Goal: Task Accomplishment & Management: Manage account settings

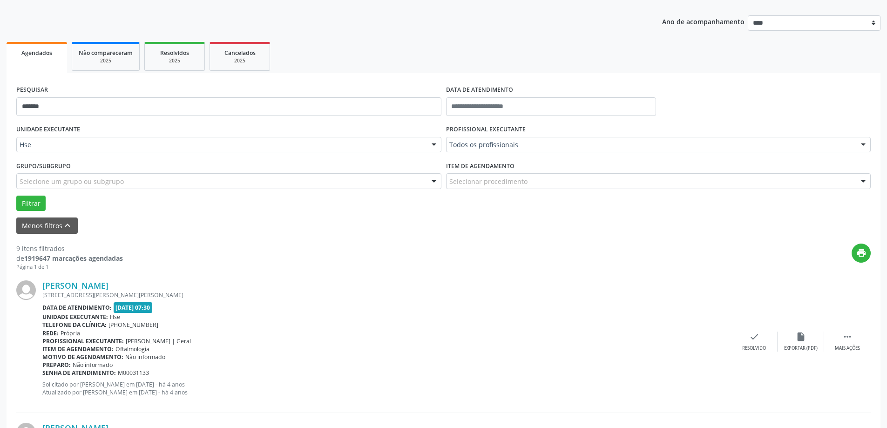
scroll to position [25, 0]
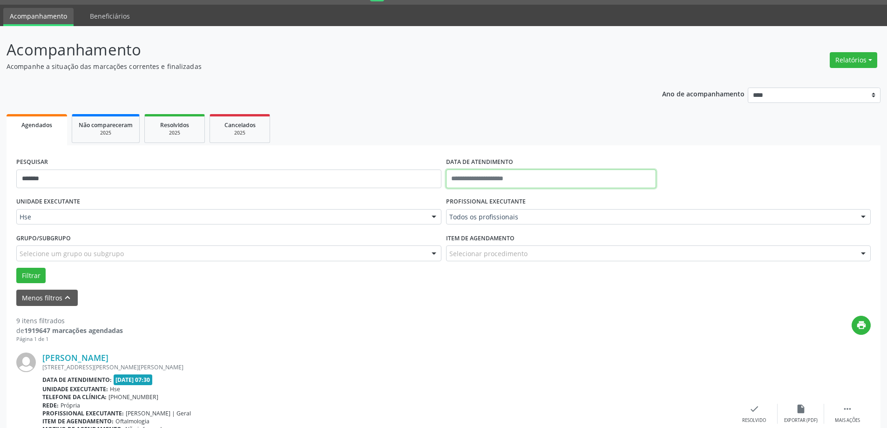
click at [534, 183] on body "Central de Marcação Hospital do Servidor do [GEOGRAPHIC_DATA] Recepcionista da …" at bounding box center [443, 189] width 887 height 428
click at [499, 246] on span "9" at bounding box center [497, 246] width 18 height 18
type input "**********"
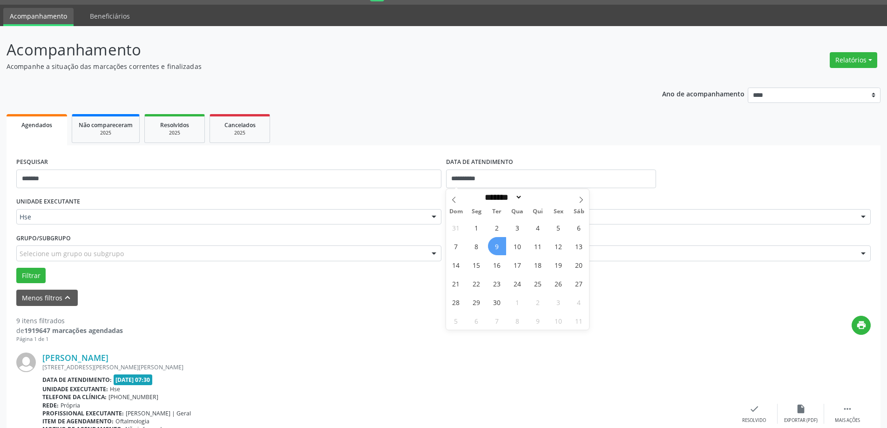
click at [499, 246] on span "9" at bounding box center [497, 246] width 18 height 18
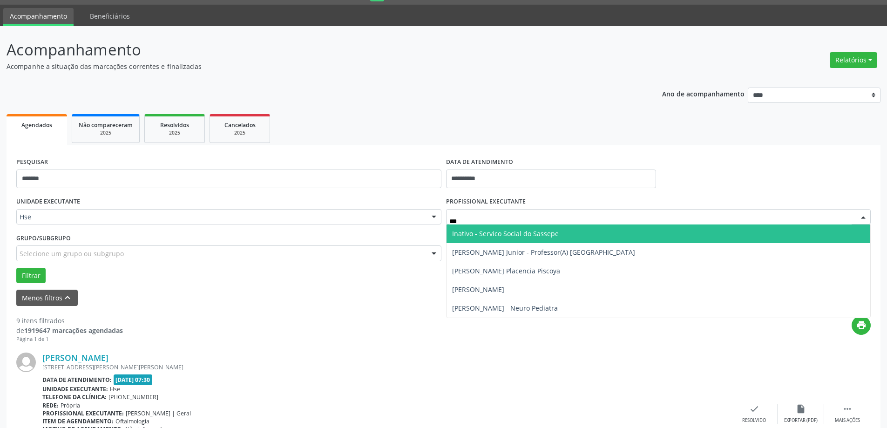
type input "****"
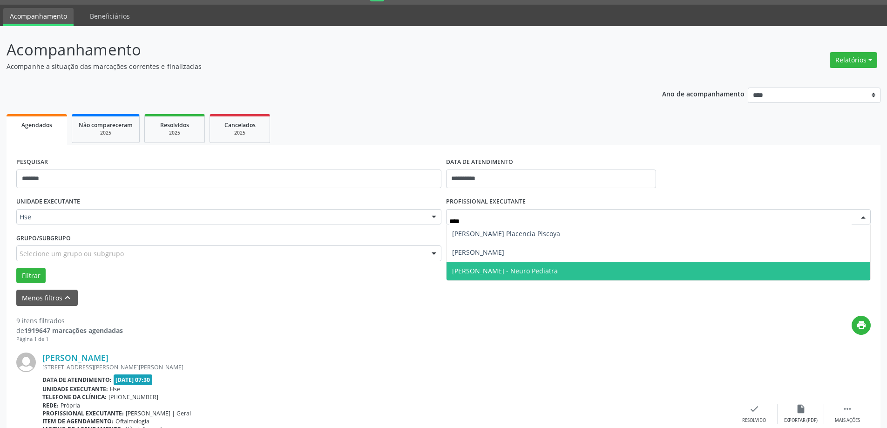
click at [517, 269] on span "[PERSON_NAME] - Neuro Pediatra" at bounding box center [505, 270] width 106 height 9
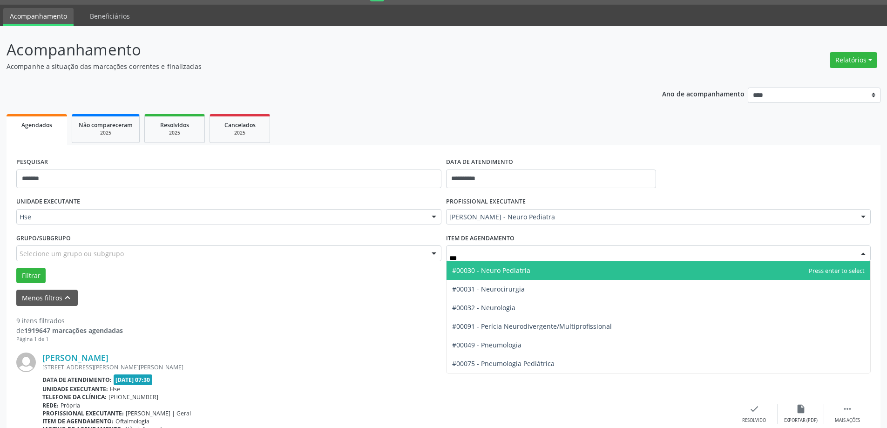
type input "****"
click at [522, 270] on span "#00030 - Neuro Pediatria" at bounding box center [491, 270] width 78 height 9
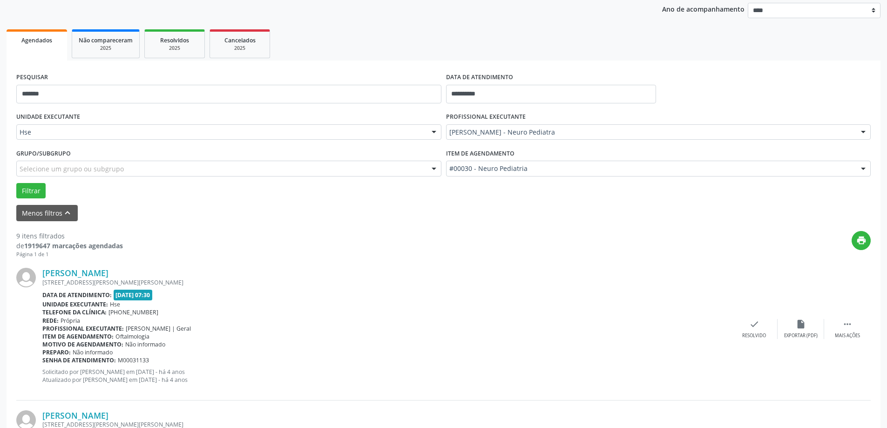
scroll to position [118, 0]
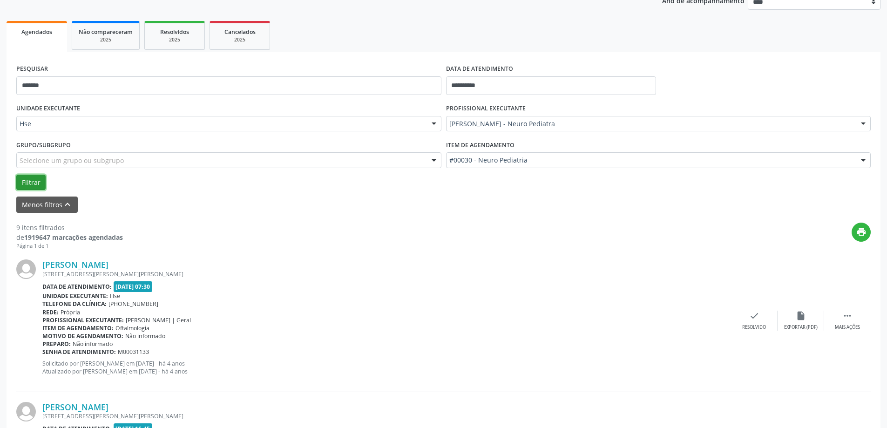
click at [29, 179] on button "Filtrar" at bounding box center [30, 183] width 29 height 16
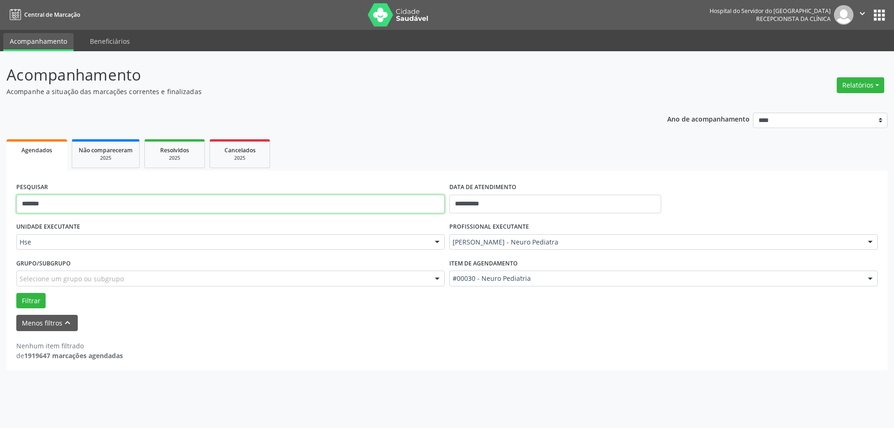
drag, startPoint x: 95, startPoint y: 202, endPoint x: 0, endPoint y: 205, distance: 95.0
click at [0, 205] on div "**********" at bounding box center [447, 239] width 894 height 377
click at [26, 293] on button "Filtrar" at bounding box center [30, 301] width 29 height 16
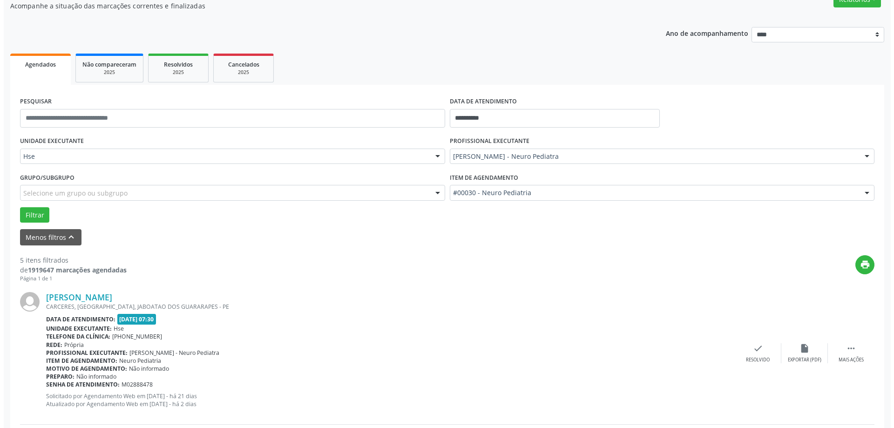
scroll to position [140, 0]
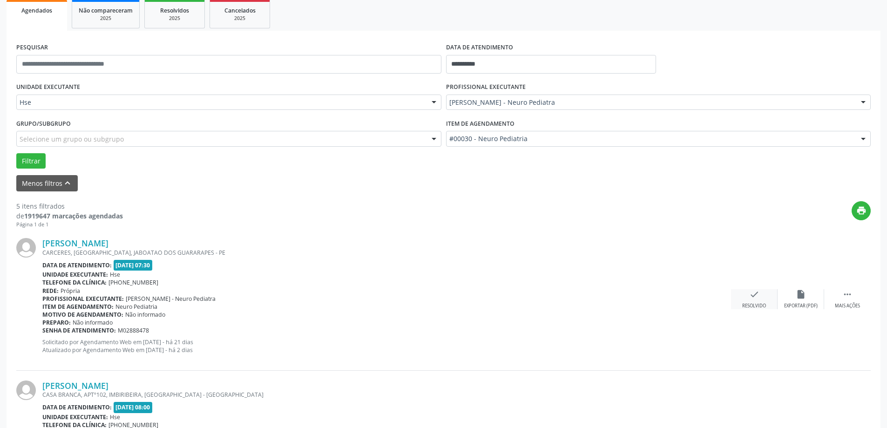
click at [751, 300] on div "check Resolvido" at bounding box center [754, 299] width 47 height 20
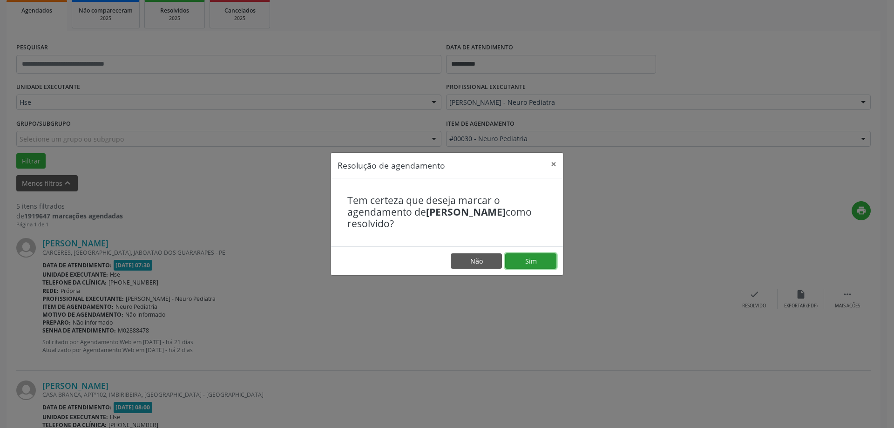
click at [510, 260] on button "Sim" at bounding box center [530, 261] width 51 height 16
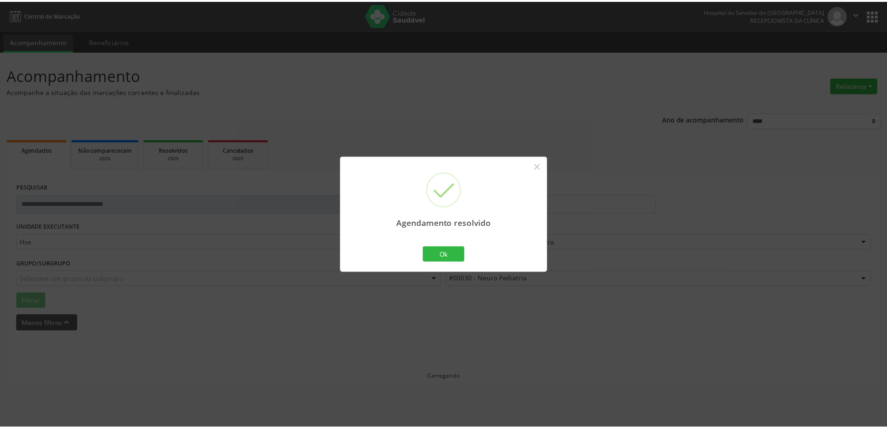
scroll to position [0, 0]
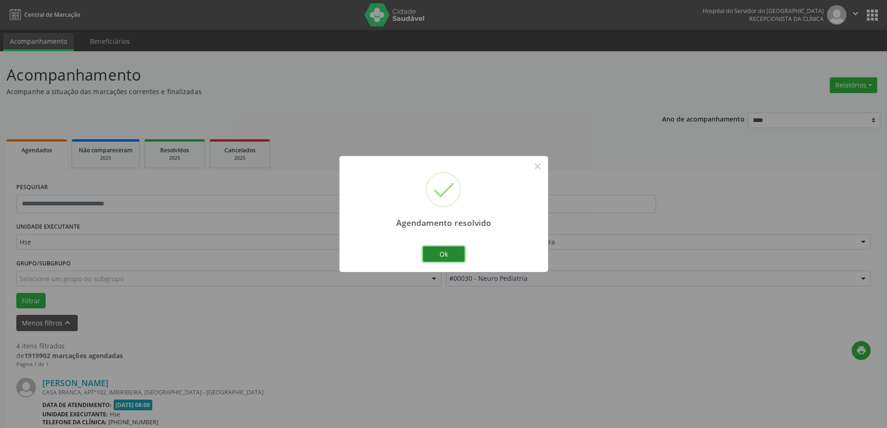
click at [459, 249] on button "Ok" at bounding box center [444, 254] width 42 height 16
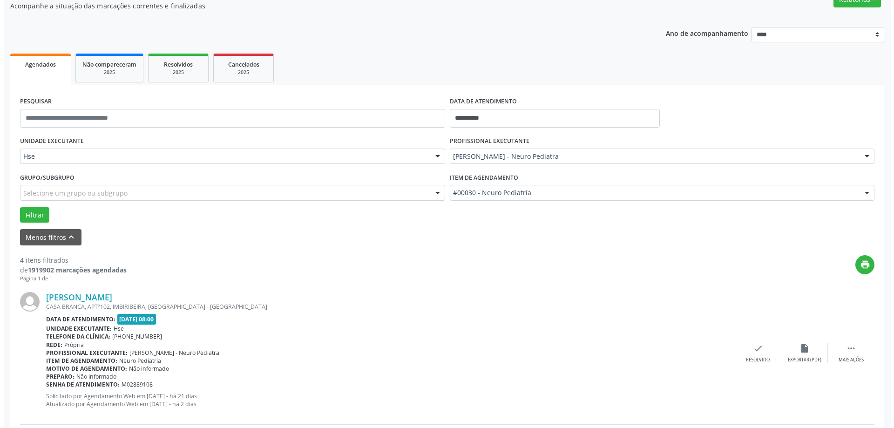
scroll to position [140, 0]
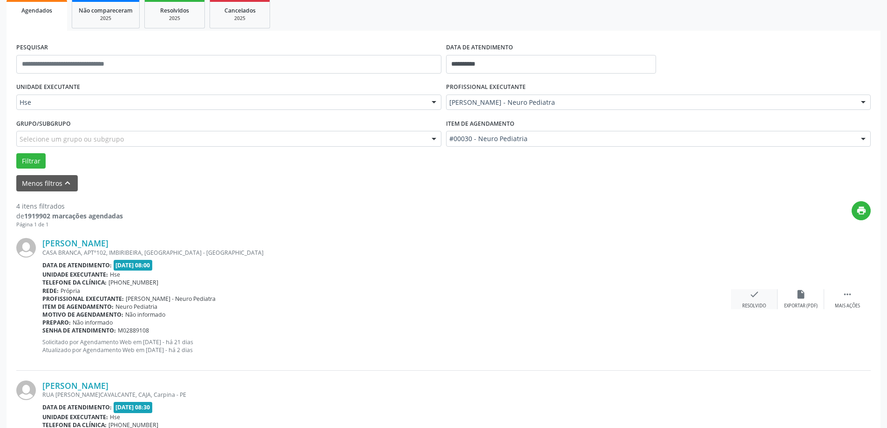
click at [755, 295] on icon "check" at bounding box center [754, 294] width 10 height 10
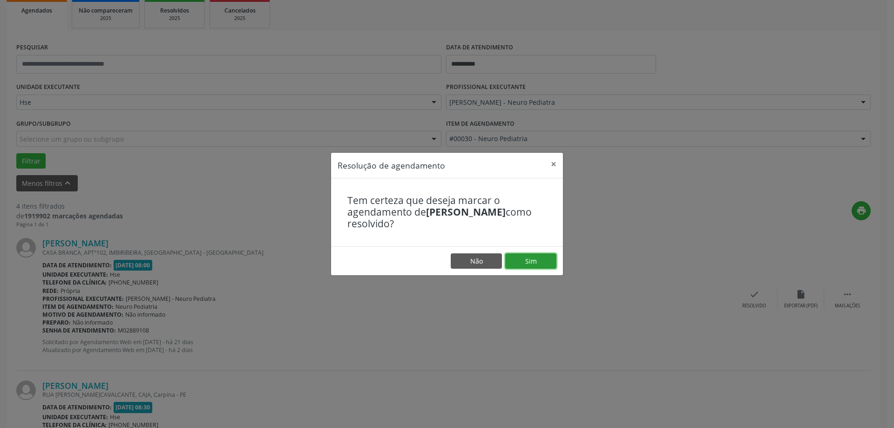
click at [530, 258] on button "Sim" at bounding box center [530, 261] width 51 height 16
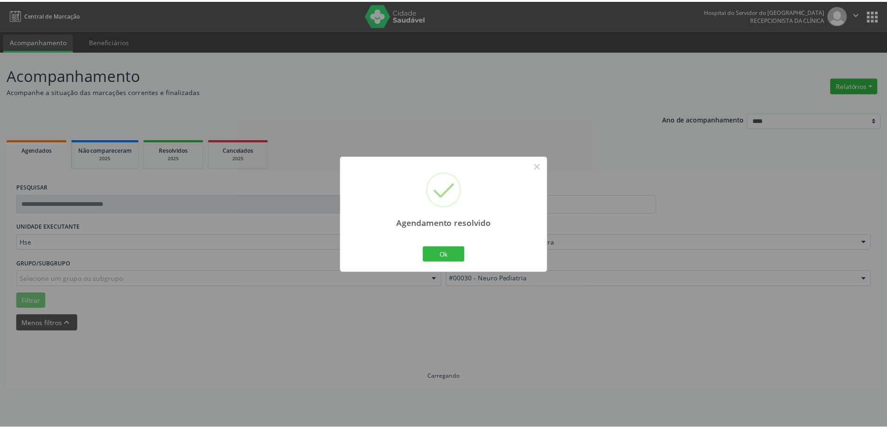
scroll to position [0, 0]
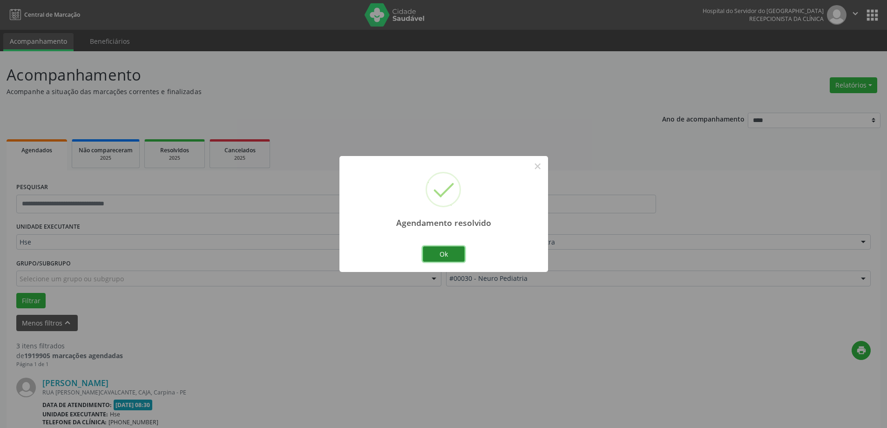
click at [437, 254] on button "Ok" at bounding box center [444, 254] width 42 height 16
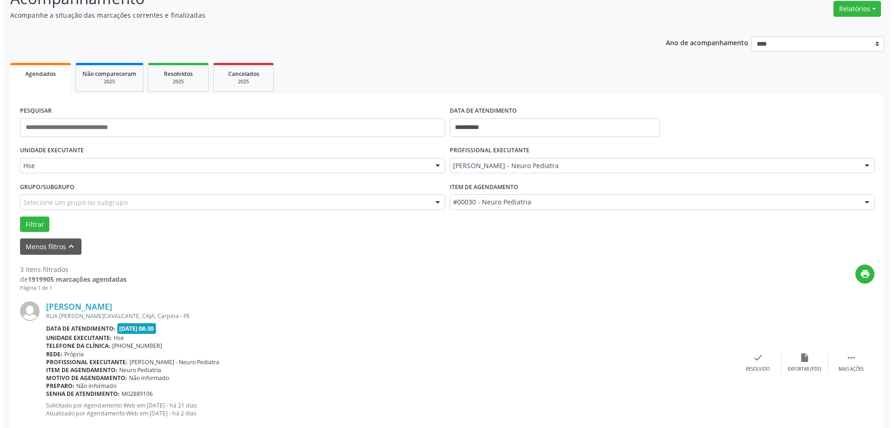
scroll to position [93, 0]
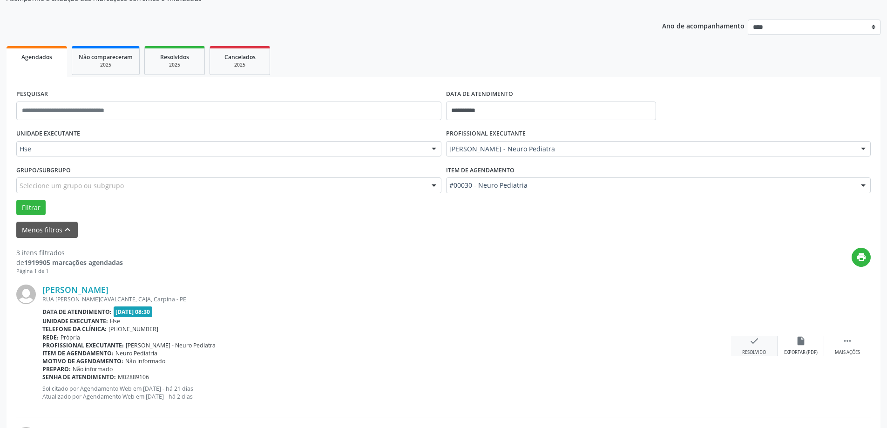
click at [759, 348] on div "check Resolvido" at bounding box center [754, 346] width 47 height 20
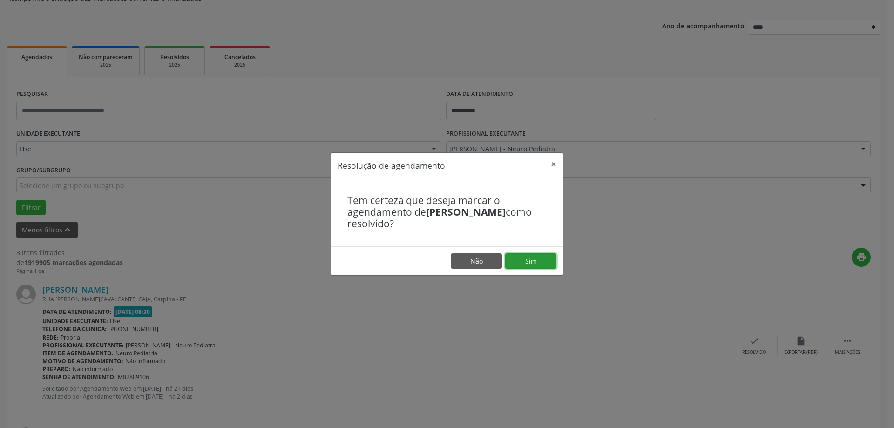
click at [544, 262] on button "Sim" at bounding box center [530, 261] width 51 height 16
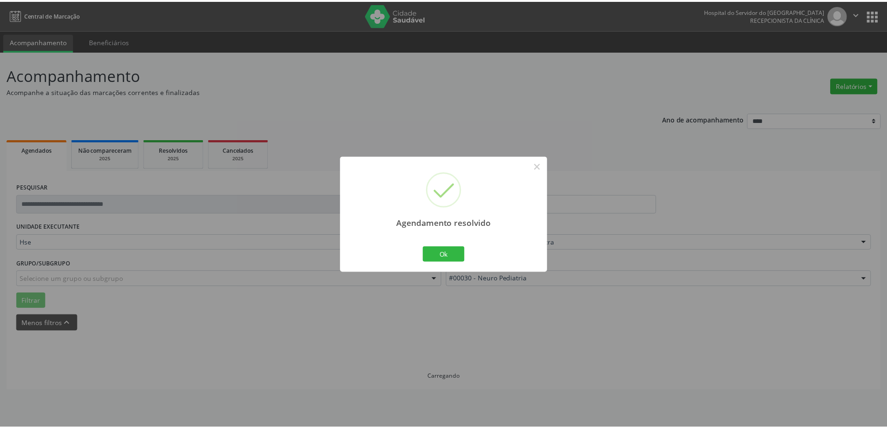
scroll to position [0, 0]
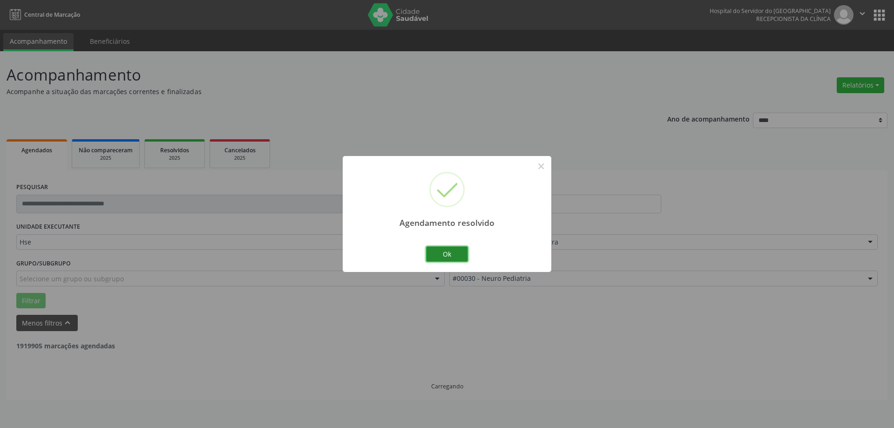
click at [449, 257] on button "Ok" at bounding box center [447, 254] width 42 height 16
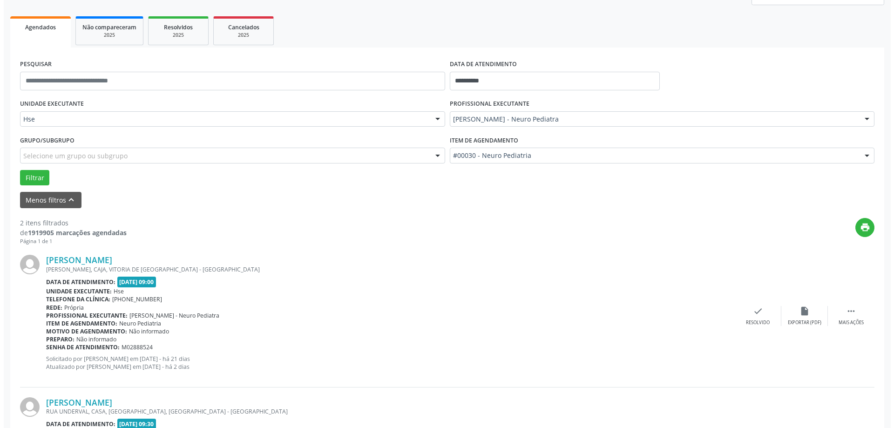
scroll to position [140, 0]
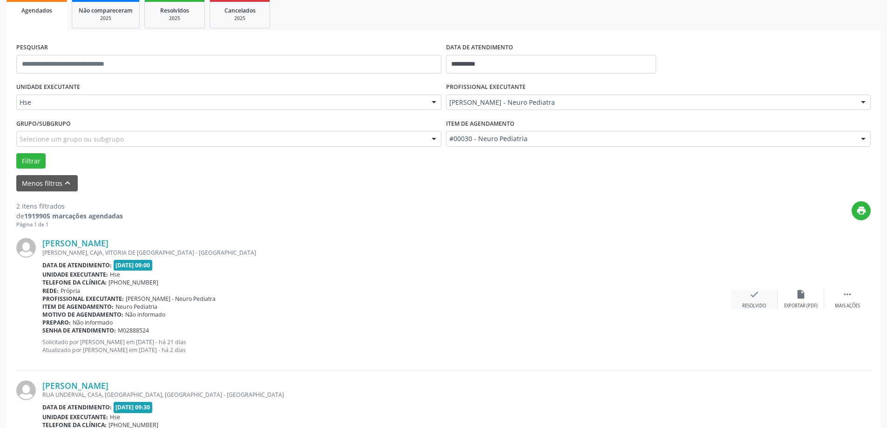
click at [742, 307] on div "Resolvido" at bounding box center [754, 306] width 24 height 7
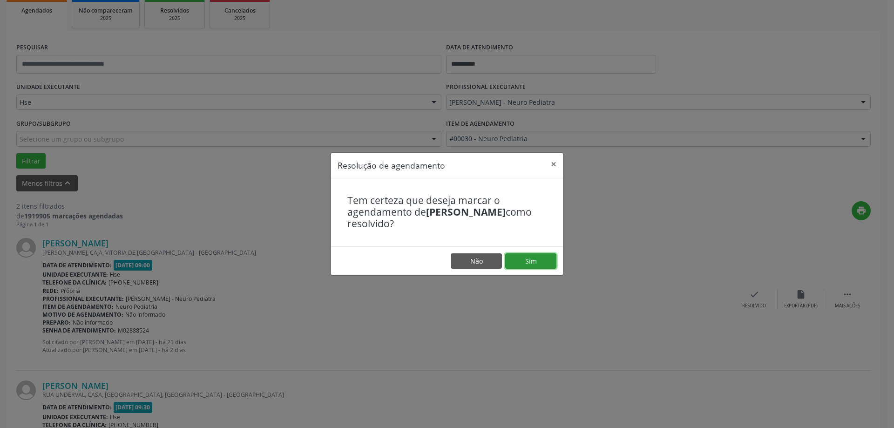
click at [526, 261] on button "Sim" at bounding box center [530, 261] width 51 height 16
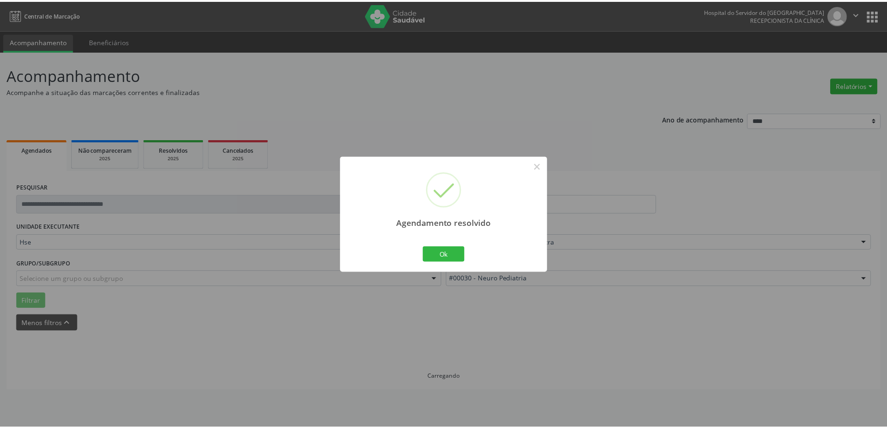
scroll to position [0, 0]
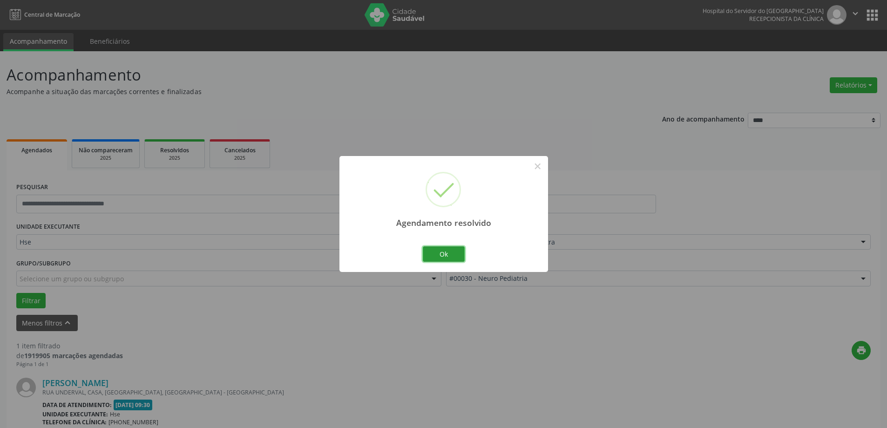
drag, startPoint x: 449, startPoint y: 250, endPoint x: 445, endPoint y: 255, distance: 6.6
click at [449, 250] on button "Ok" at bounding box center [444, 254] width 42 height 16
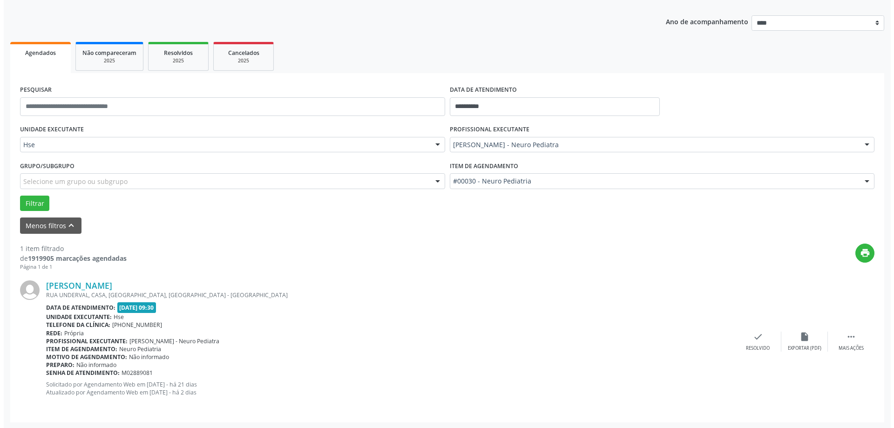
scroll to position [98, 0]
click at [758, 347] on div "Resolvido" at bounding box center [754, 347] width 24 height 7
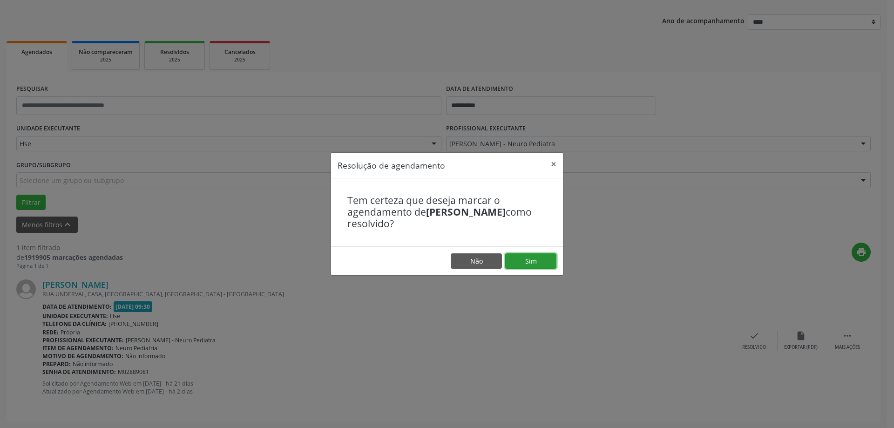
click at [544, 265] on button "Sim" at bounding box center [530, 261] width 51 height 16
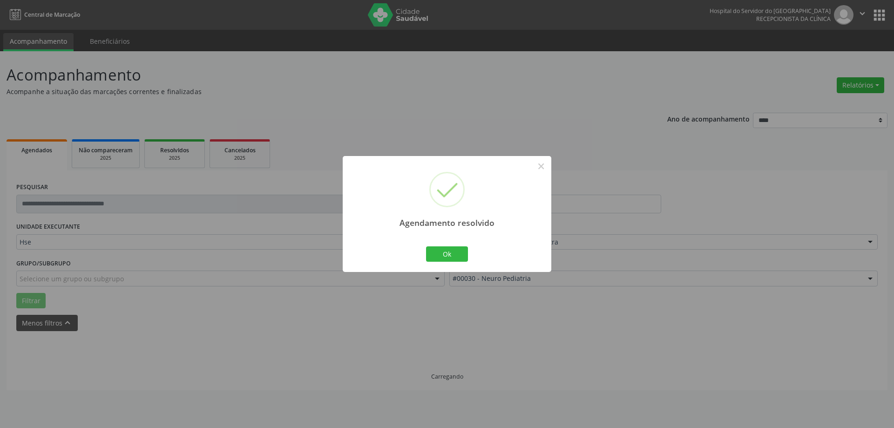
scroll to position [0, 0]
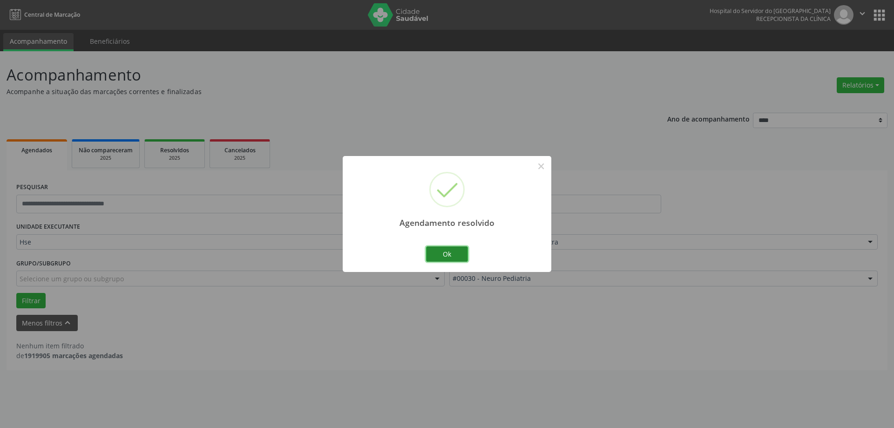
click at [459, 257] on button "Ok" at bounding box center [447, 254] width 42 height 16
